Goal: Information Seeking & Learning: Check status

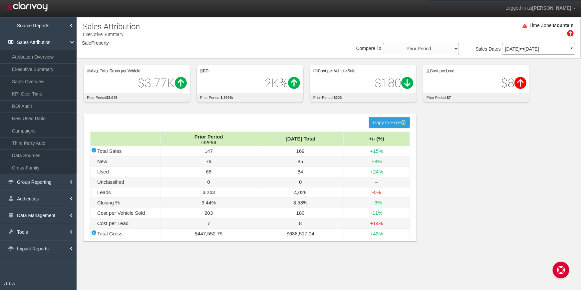
select select "object:1668"
click at [139, 46] on span "BMW of Loveland" at bounding box center [131, 48] width 32 height 5
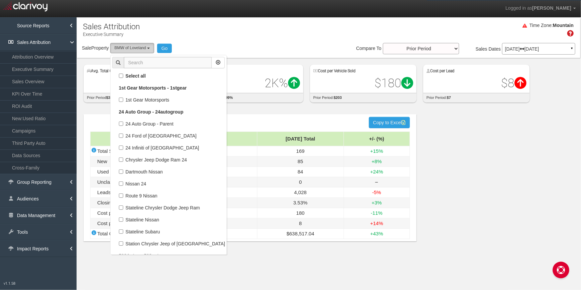
scroll to position [20527, 0]
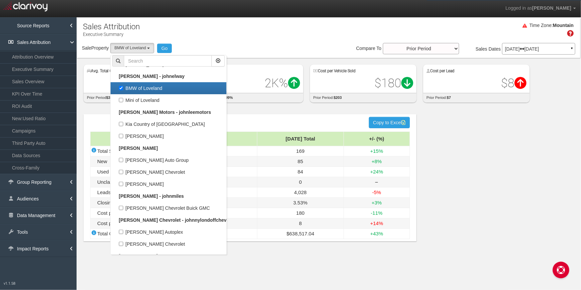
click at [123, 84] on label "BMW of Loveland" at bounding box center [168, 88] width 113 height 9
click at [123, 86] on input "BMW of Loveland" at bounding box center [121, 88] width 4 height 4
checkbox input "false"
select select
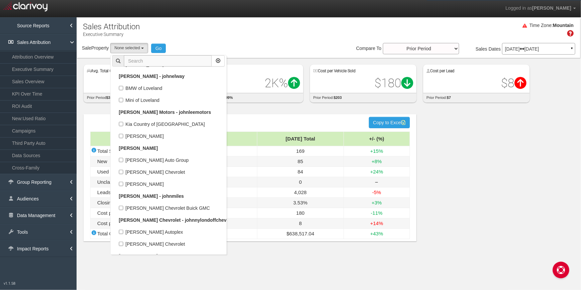
click at [146, 61] on input "text" at bounding box center [168, 60] width 88 height 11
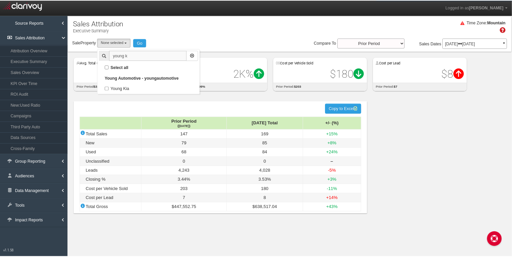
scroll to position [0, 0]
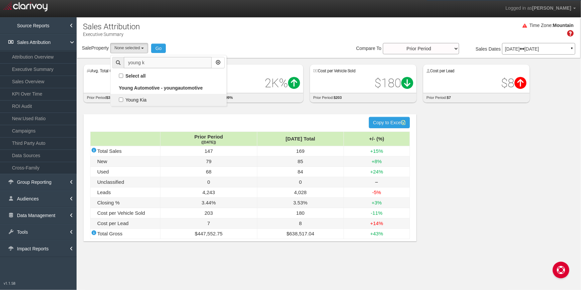
type input "young k"
click at [122, 99] on label "Young Kia" at bounding box center [168, 100] width 113 height 9
click at [122, 99] on input "Young Kia" at bounding box center [121, 100] width 4 height 4
checkbox input "true"
select select "object:2956"
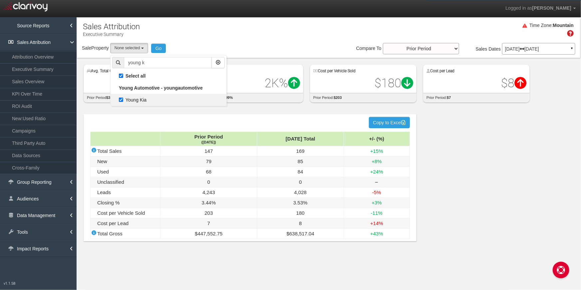
checkbox input "true"
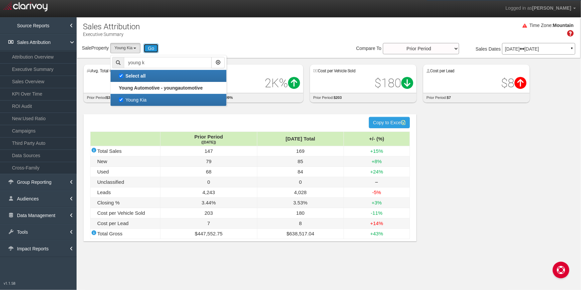
click at [150, 48] on button "Go" at bounding box center [151, 48] width 15 height 9
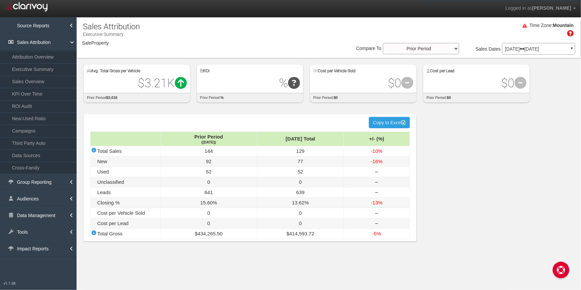
select select "object:5576"
click at [33, 104] on link "ROI Audit" at bounding box center [38, 106] width 77 height 12
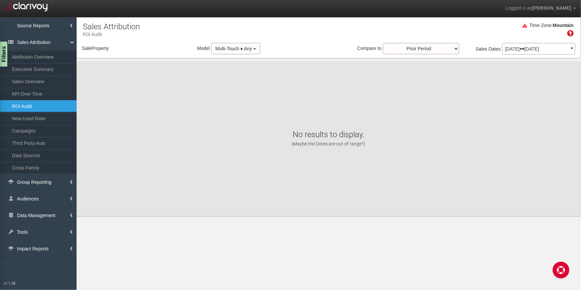
select select "object:8163"
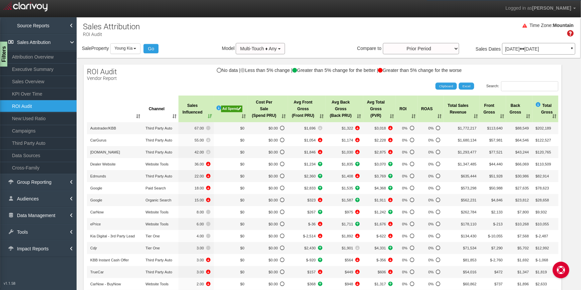
click at [236, 107] on div "Ad Spend" at bounding box center [231, 109] width 21 height 7
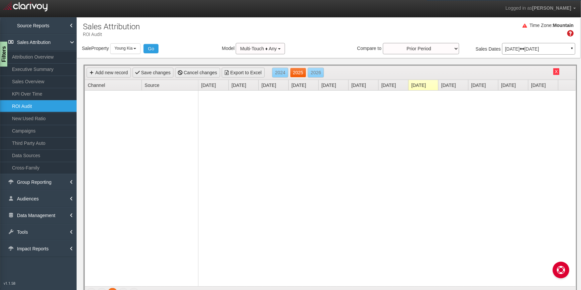
click at [297, 75] on link "2025" at bounding box center [298, 73] width 16 height 10
click at [532, 44] on div "[DATE] [DATE] ▼" at bounding box center [538, 49] width 73 height 12
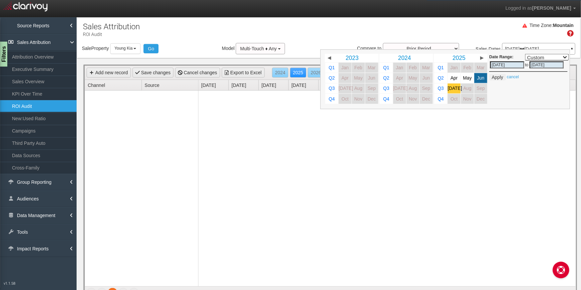
click at [448, 88] on td "[DATE]" at bounding box center [454, 88] width 13 height 10
click at [450, 88] on link "[DATE]" at bounding box center [454, 89] width 13 height 10
select select ","
type input "[DATE]"
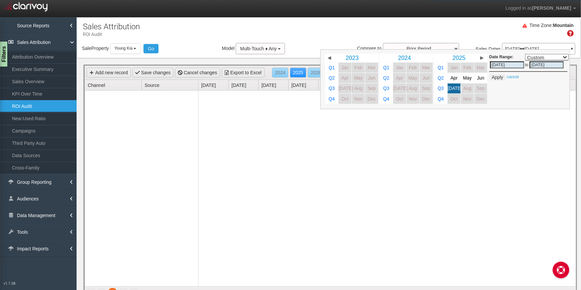
click at [450, 88] on link "[DATE]" at bounding box center [454, 89] width 13 height 10
select select ","
click at [499, 77] on button "Apply" at bounding box center [497, 77] width 16 height 7
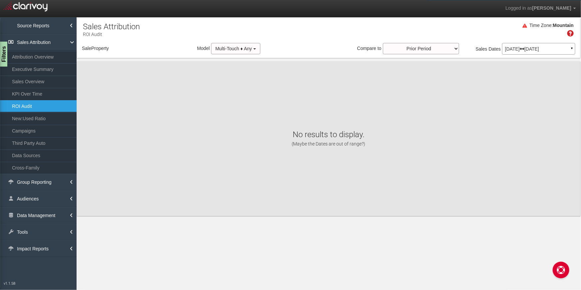
select select "object:10750"
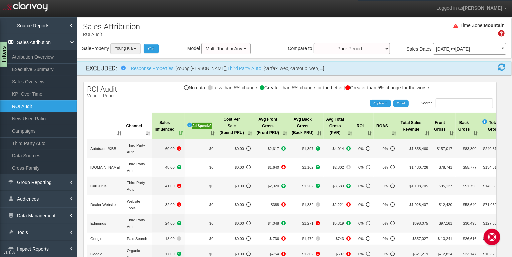
click at [132, 47] on span "Young Kia" at bounding box center [124, 48] width 18 height 5
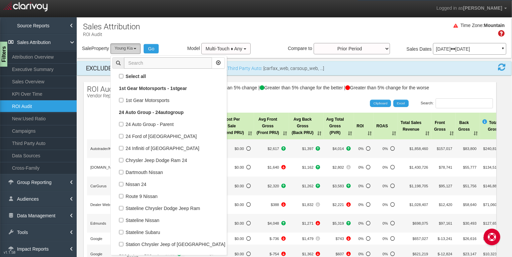
scroll to position [42386, 0]
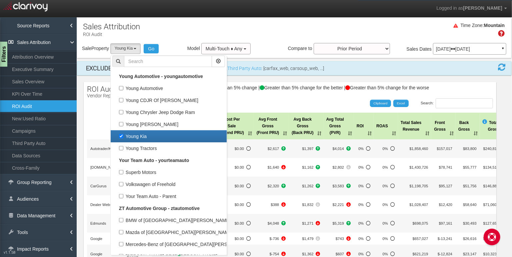
click at [121, 132] on label "Young Kia" at bounding box center [168, 136] width 113 height 9
click at [121, 134] on input "Young Kia" at bounding box center [121, 136] width 4 height 4
checkbox input "false"
select select
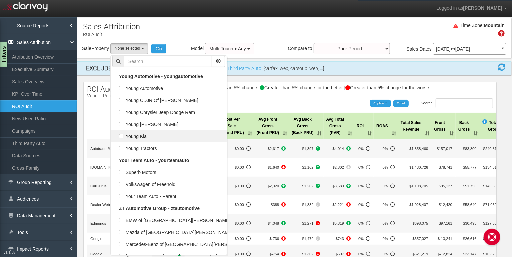
scroll to position [20607, 0]
click at [177, 62] on input "text" at bounding box center [168, 61] width 88 height 11
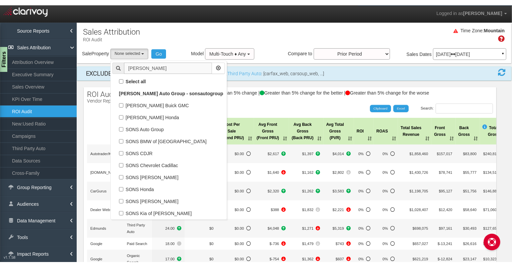
scroll to position [0, 0]
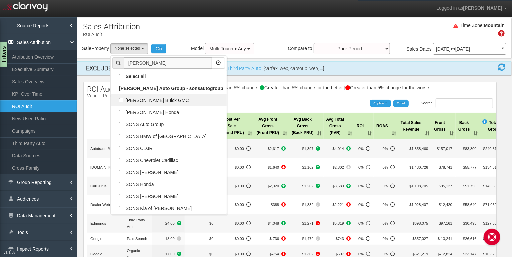
type input "[PERSON_NAME]"
click at [164, 99] on label "[PERSON_NAME] Buick GMC" at bounding box center [168, 100] width 113 height 9
click at [123, 99] on input "[PERSON_NAME] Buick GMC" at bounding box center [121, 100] width 4 height 4
checkbox input "true"
select select "object:9966"
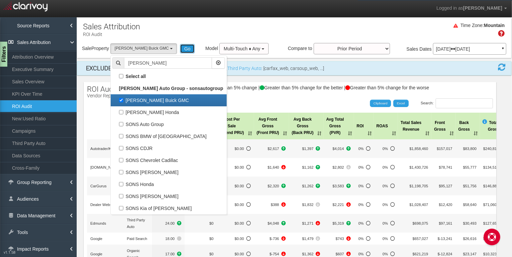
click at [180, 47] on button "Go" at bounding box center [187, 48] width 15 height 9
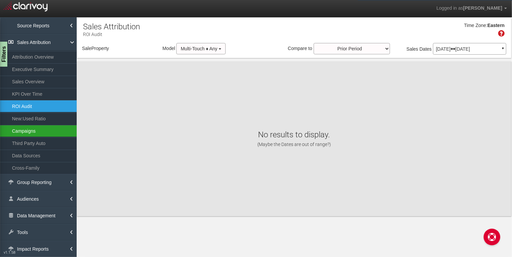
click at [44, 125] on link "Campaigns" at bounding box center [38, 131] width 77 height 12
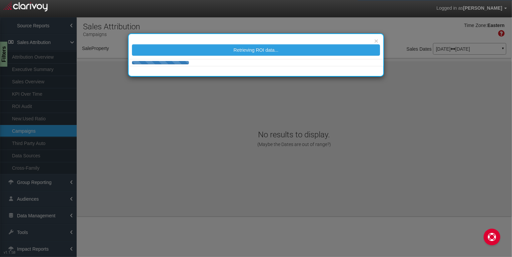
select select "object:15158"
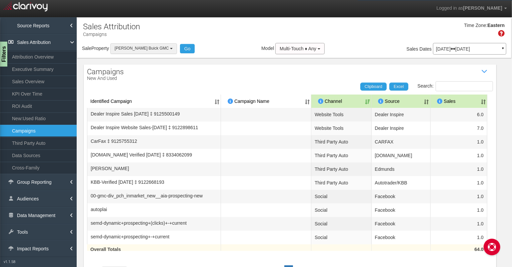
click at [145, 45] on button "[PERSON_NAME] Buick GMC" at bounding box center [143, 48] width 67 height 10
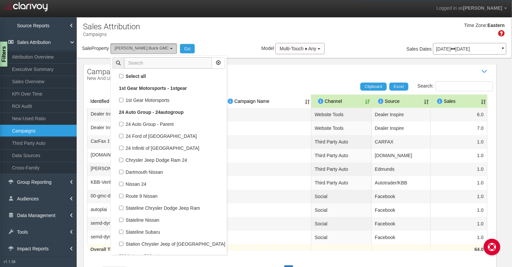
scroll to position [28813, 0]
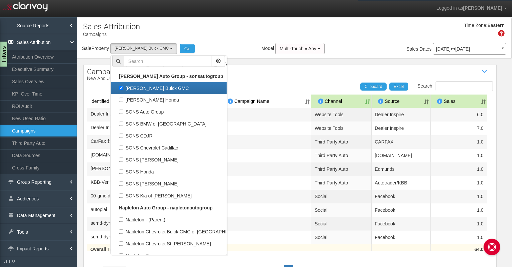
click at [265, 40] on div "Time Zone: Eastern" at bounding box center [294, 32] width 434 height 22
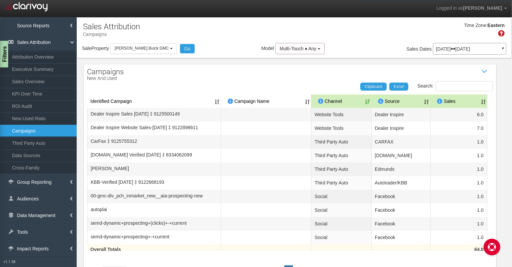
click at [7, 53] on div "Filters" at bounding box center [4, 54] width 8 height 27
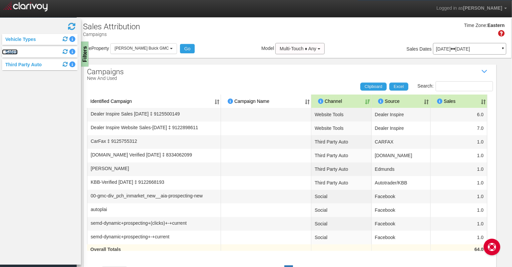
click at [14, 54] on link "Sales" at bounding box center [10, 51] width 16 height 5
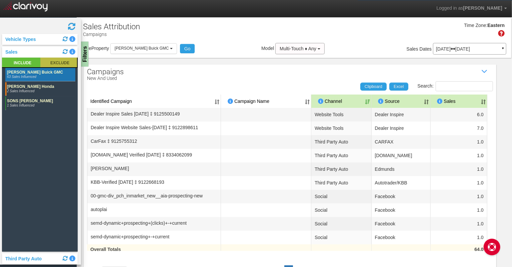
click at [65, 60] on rect at bounding box center [58, 63] width 37 height 10
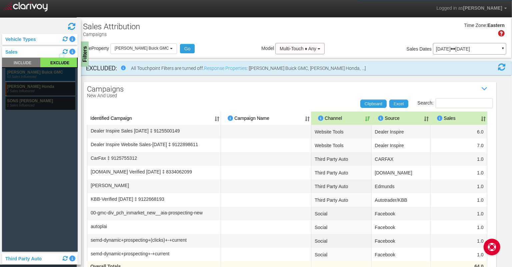
click at [57, 74] on rect at bounding box center [40, 74] width 70 height 13
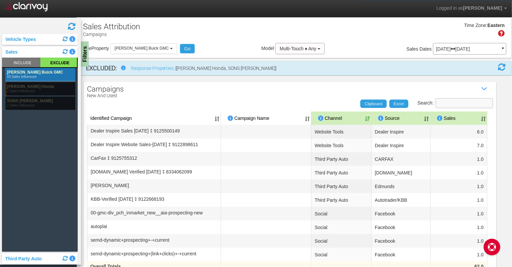
click at [459, 101] on input "Search:" at bounding box center [463, 103] width 57 height 10
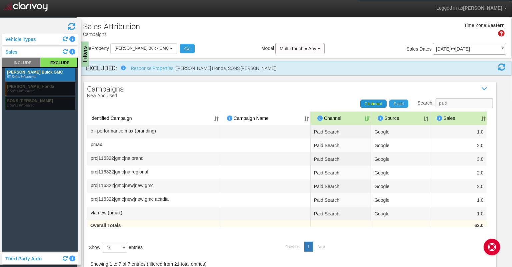
type input "paid"
click at [370, 106] on link "Clipboard" at bounding box center [373, 104] width 26 height 8
click at [124, 54] on button "[PERSON_NAME] Buick GMC" at bounding box center [143, 48] width 67 height 10
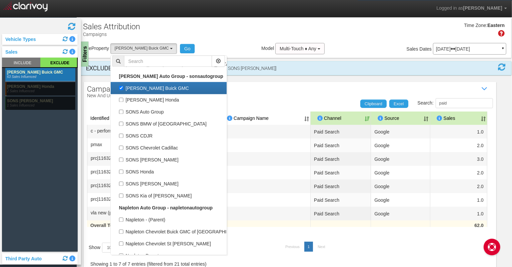
click at [122, 84] on label "[PERSON_NAME] Buick GMC" at bounding box center [168, 88] width 113 height 9
click at [122, 86] on input "[PERSON_NAME] Buick GMC" at bounding box center [121, 88] width 4 height 4
checkbox input "false"
select select
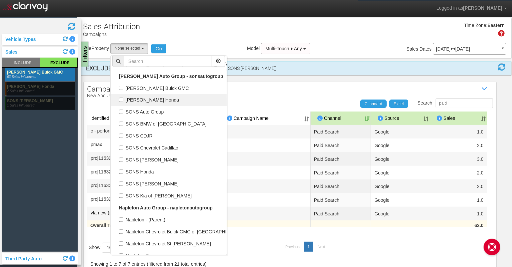
scroll to position [13989, 0]
click at [122, 96] on label "[PERSON_NAME] Honda" at bounding box center [168, 100] width 113 height 9
click at [122, 98] on input "[PERSON_NAME] Honda" at bounding box center [121, 100] width 4 height 4
checkbox input "true"
select select "object:15159"
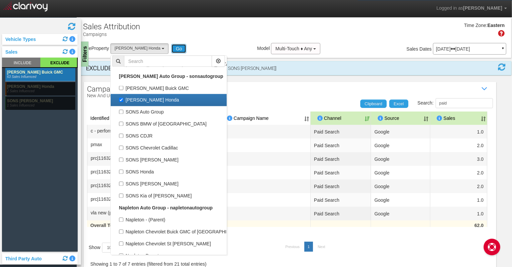
click at [171, 48] on button "Go" at bounding box center [178, 48] width 15 height 9
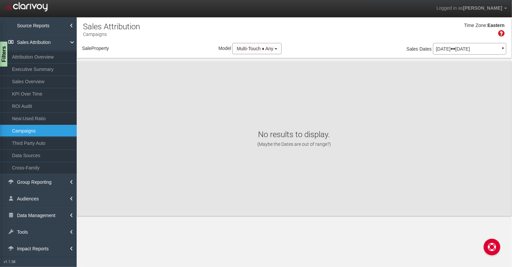
select select "object:17763"
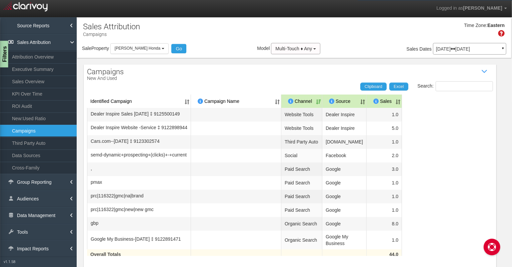
click at [5, 56] on div "Filters" at bounding box center [4, 54] width 8 height 27
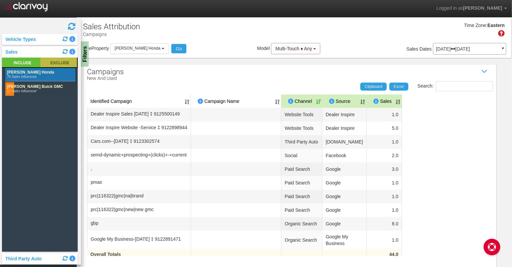
click at [53, 63] on rect at bounding box center [58, 63] width 37 height 10
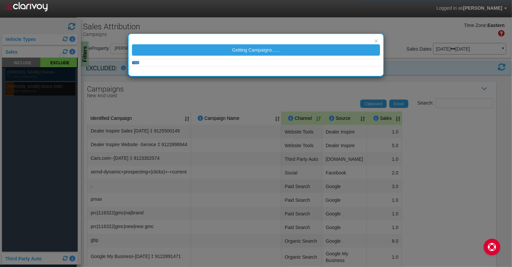
click at [53, 73] on div "× Getting Campaigns......" at bounding box center [256, 133] width 512 height 267
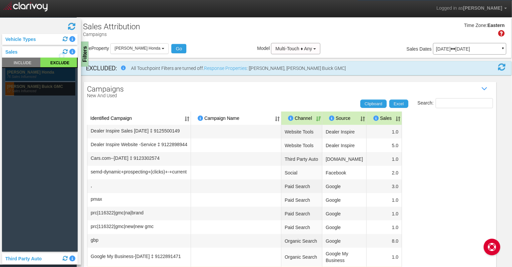
click at [53, 73] on rect at bounding box center [40, 74] width 70 height 13
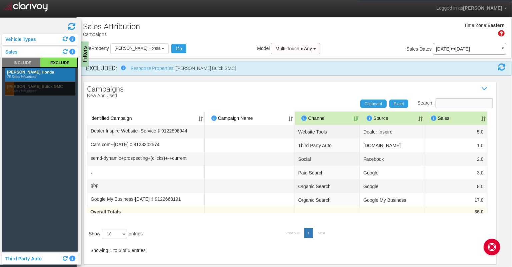
click at [456, 103] on input "Search:" at bounding box center [463, 103] width 57 height 10
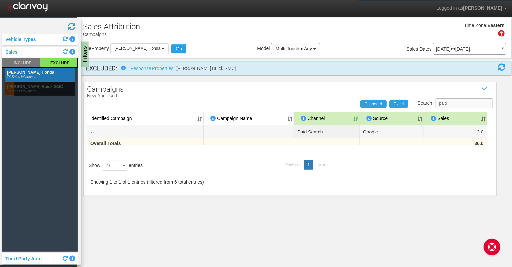
type input "paid"
click at [128, 48] on span "[PERSON_NAME] Honda" at bounding box center [138, 48] width 46 height 5
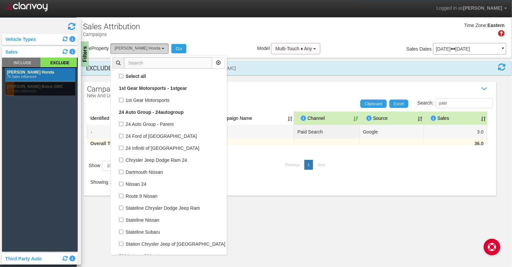
scroll to position [28813, 0]
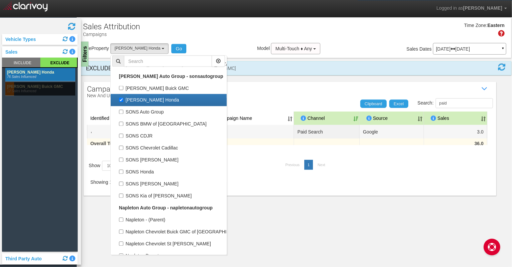
click at [123, 96] on label "[PERSON_NAME] Honda" at bounding box center [168, 100] width 113 height 9
click at [123, 98] on input "[PERSON_NAME] Honda" at bounding box center [121, 100] width 4 height 4
checkbox input "false"
select select
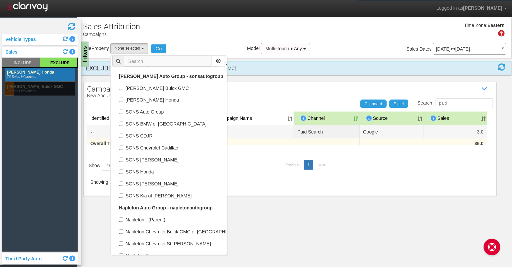
click at [166, 63] on input "text" at bounding box center [168, 61] width 88 height 11
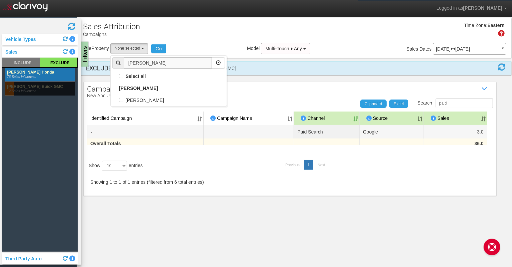
scroll to position [0, 0]
type input "[PERSON_NAME] for"
click at [123, 101] on label "[PERSON_NAME]" at bounding box center [168, 100] width 113 height 9
click at [123, 101] on input "[PERSON_NAME]" at bounding box center [121, 100] width 4 height 4
checkbox input "true"
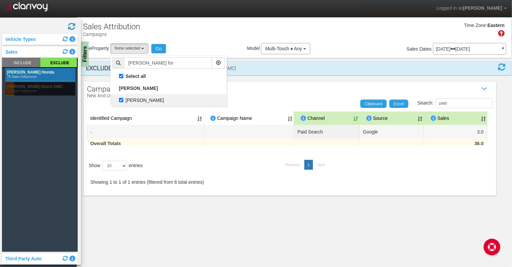
select select "object:17844"
checkbox input "true"
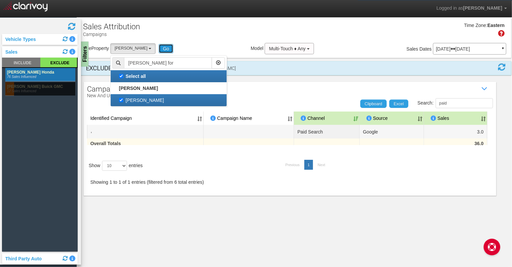
click at [159, 48] on button "Go" at bounding box center [166, 48] width 15 height 9
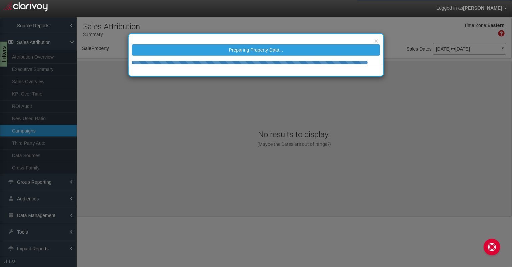
select select "object:20431"
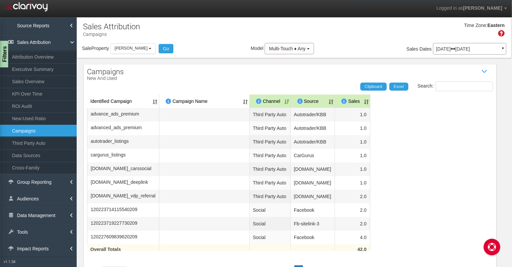
click at [4, 52] on div "Filters" at bounding box center [4, 54] width 8 height 27
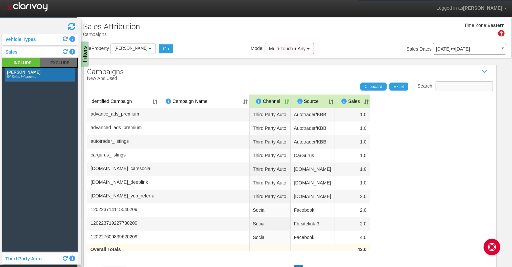
click at [476, 83] on input "Search:" at bounding box center [463, 86] width 57 height 10
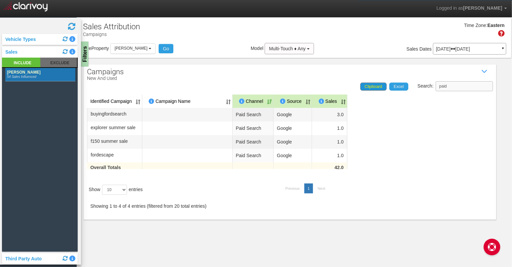
type input "paid"
click at [370, 86] on span "Clipboard" at bounding box center [373, 86] width 18 height 5
